Goal: Information Seeking & Learning: Understand process/instructions

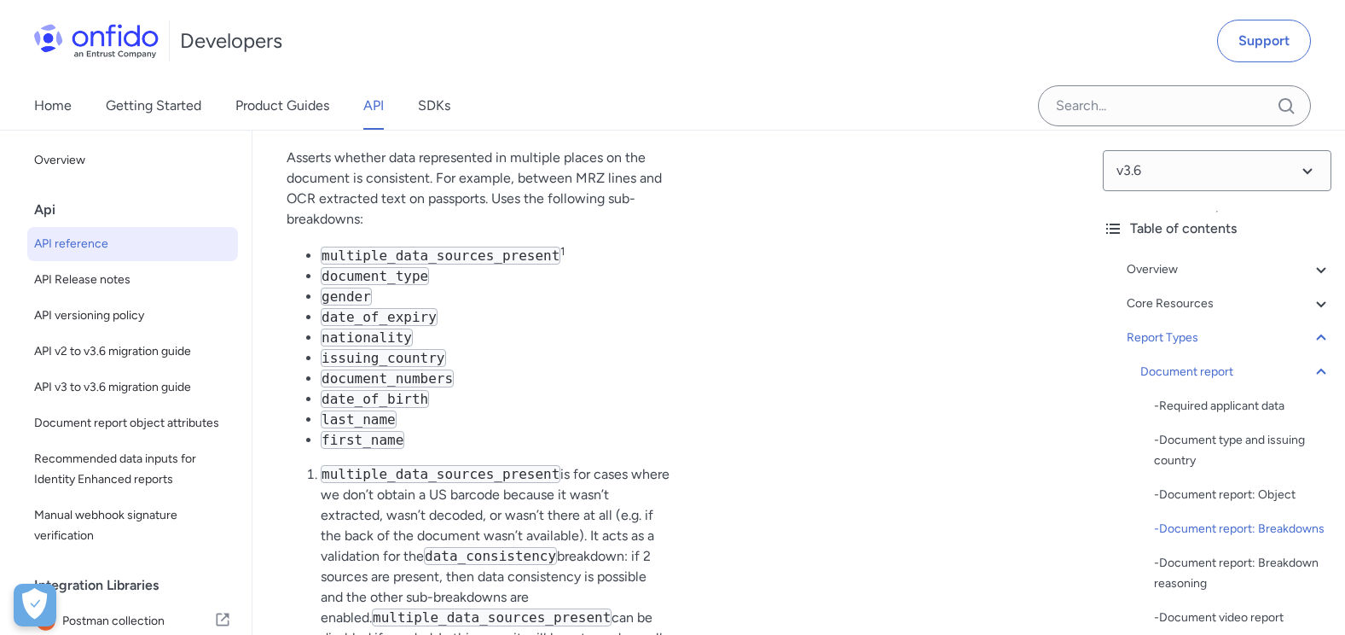
scroll to position [73911, 0]
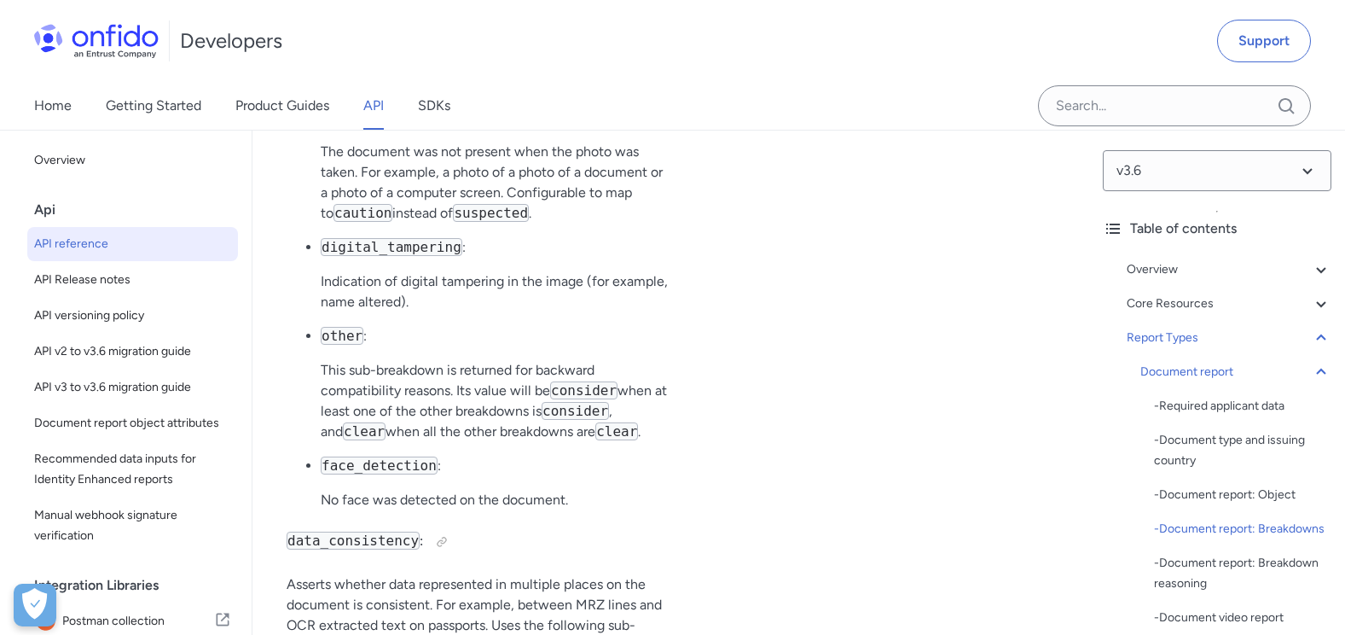
scroll to position [67605, 0]
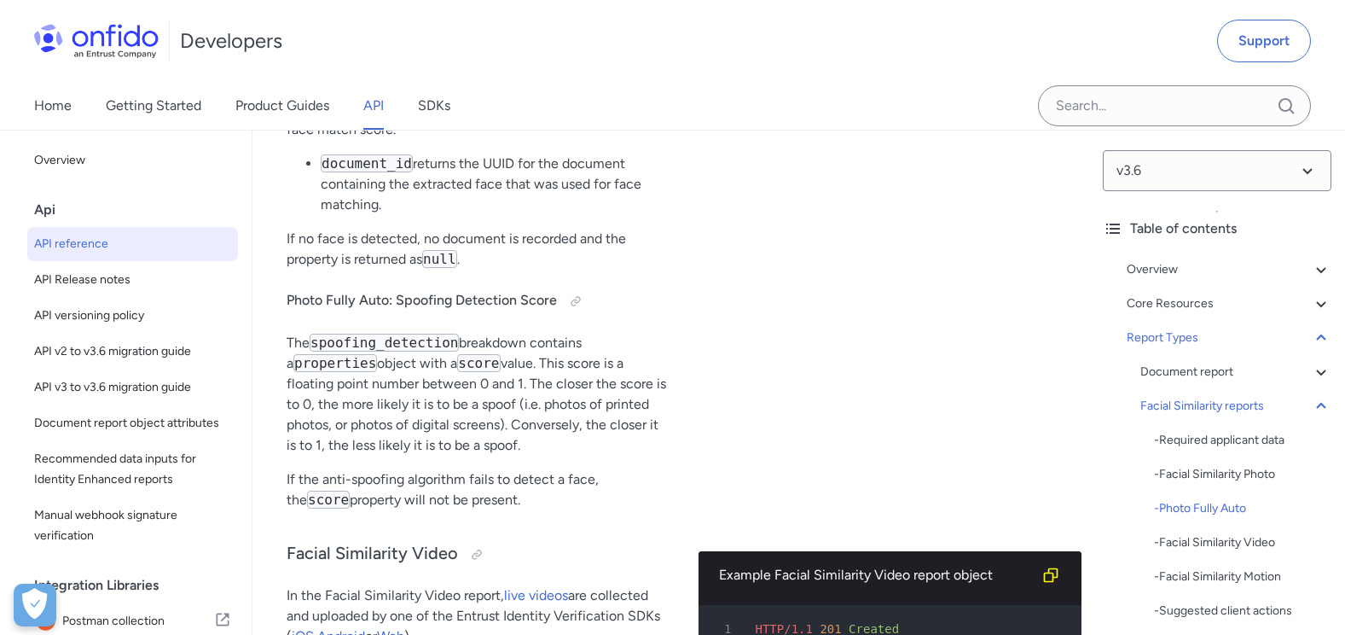
scroll to position [92512, 0]
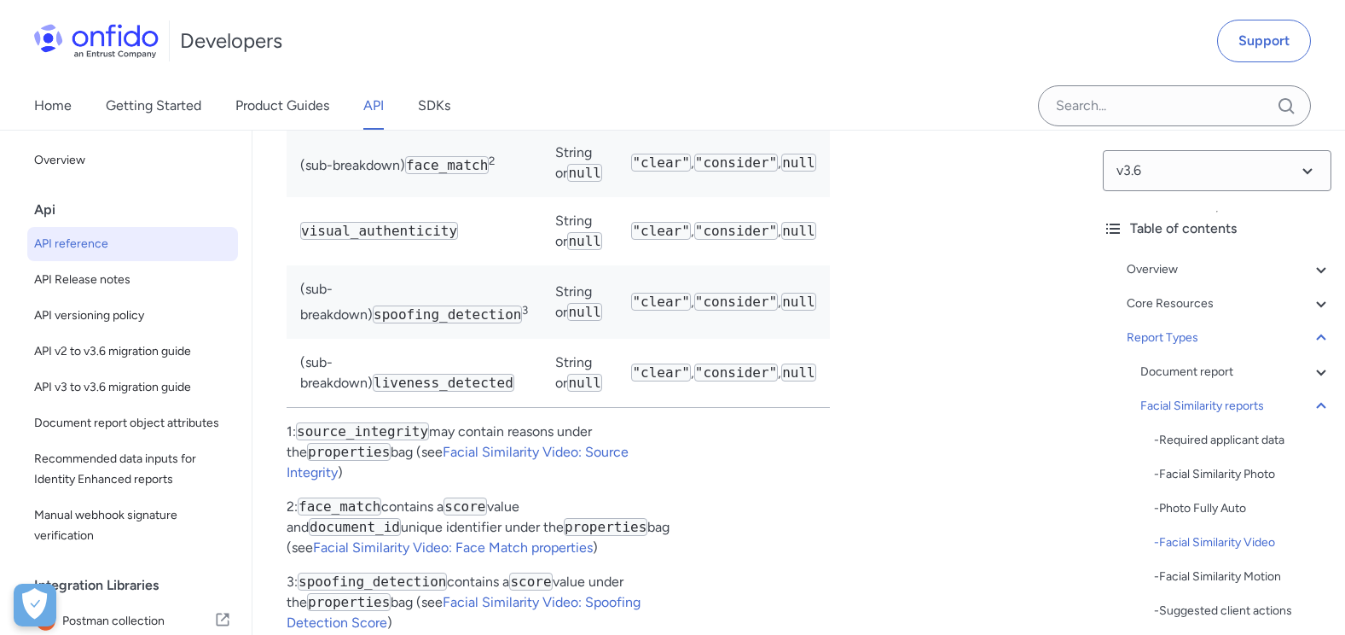
scroll to position [95327, 0]
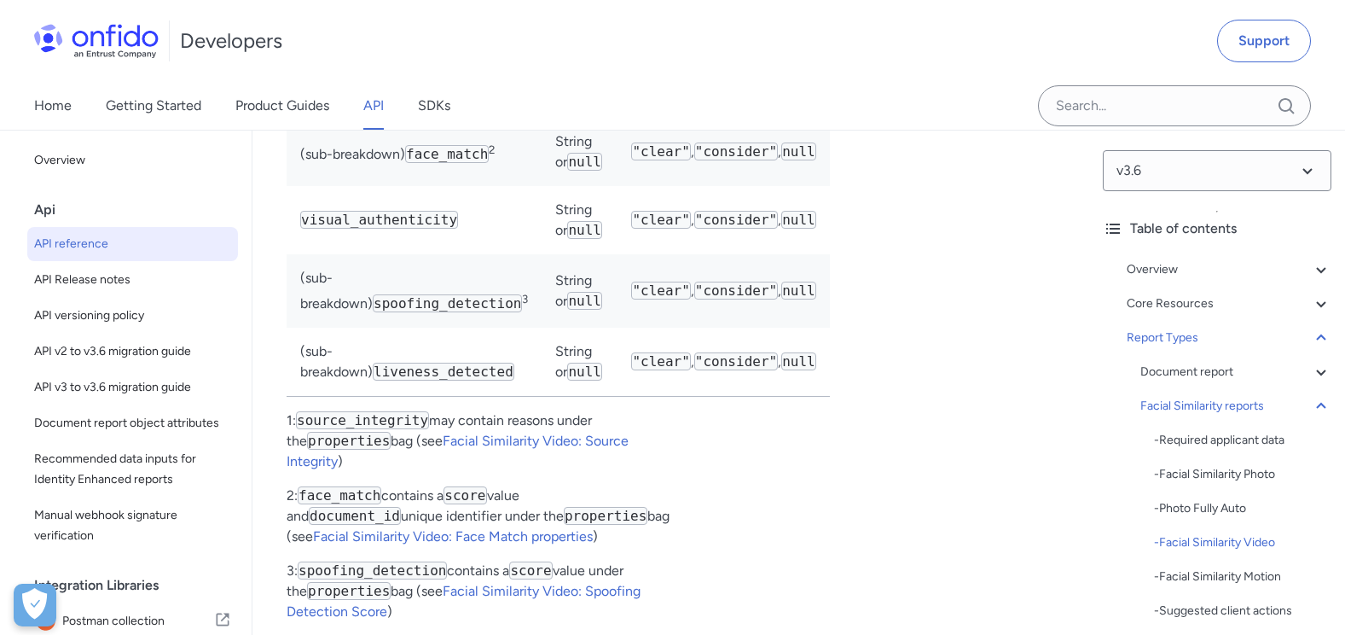
scroll to position [67776, 0]
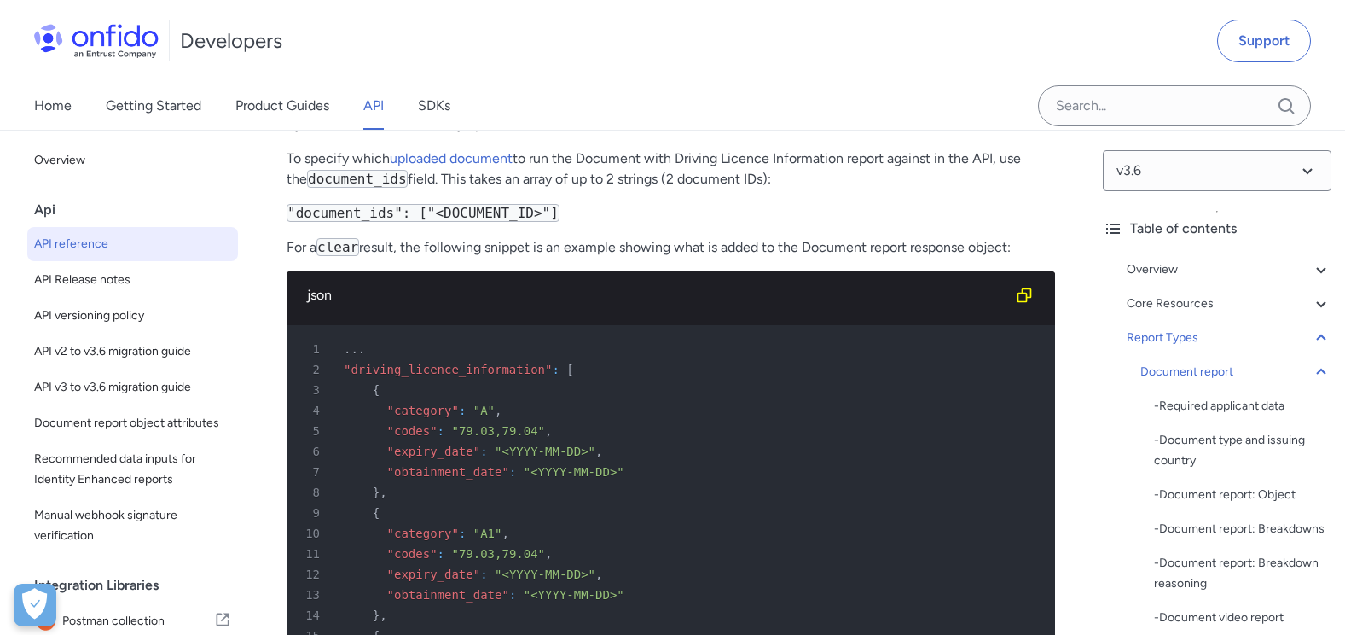
scroll to position [81715, 0]
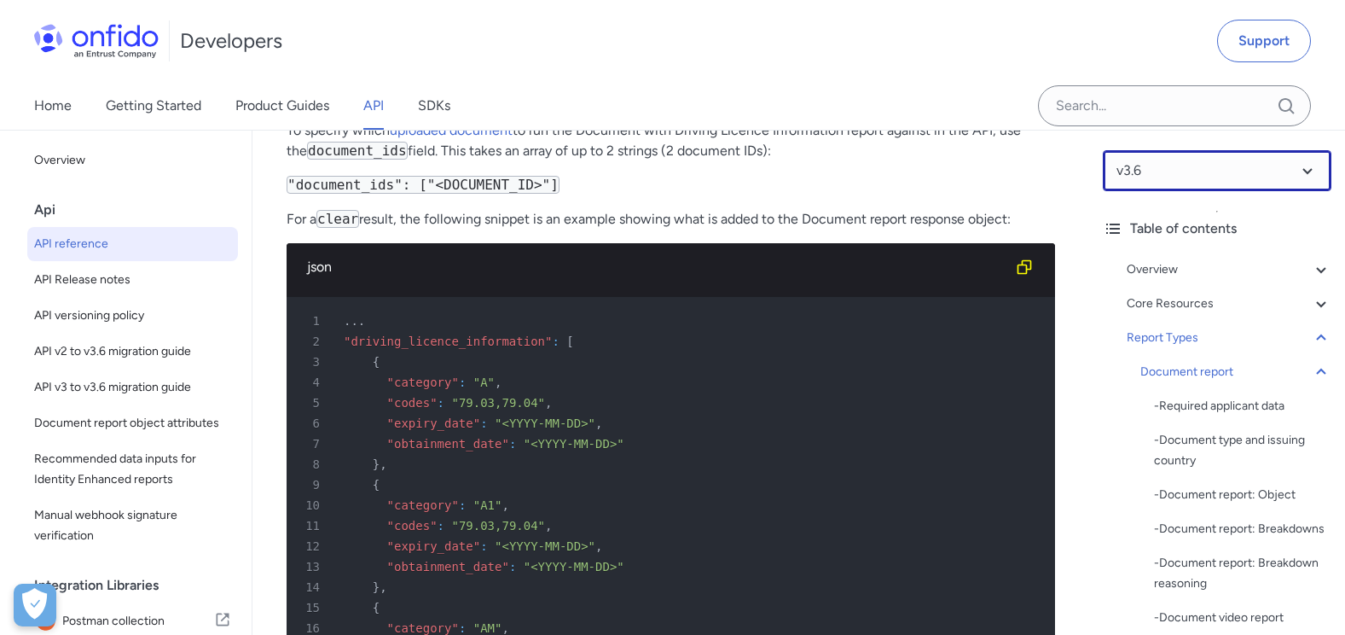
click at [1138, 183] on select at bounding box center [1217, 170] width 229 height 41
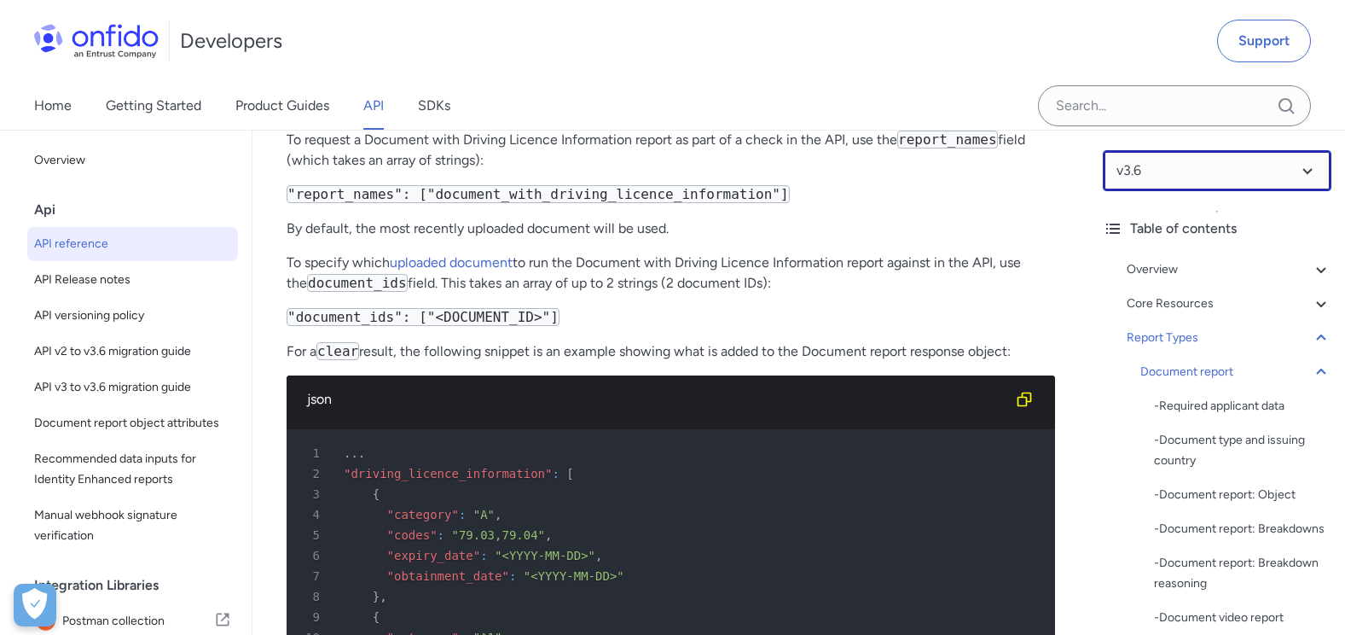
scroll to position [81545, 0]
